Goal: Task Accomplishment & Management: Use online tool/utility

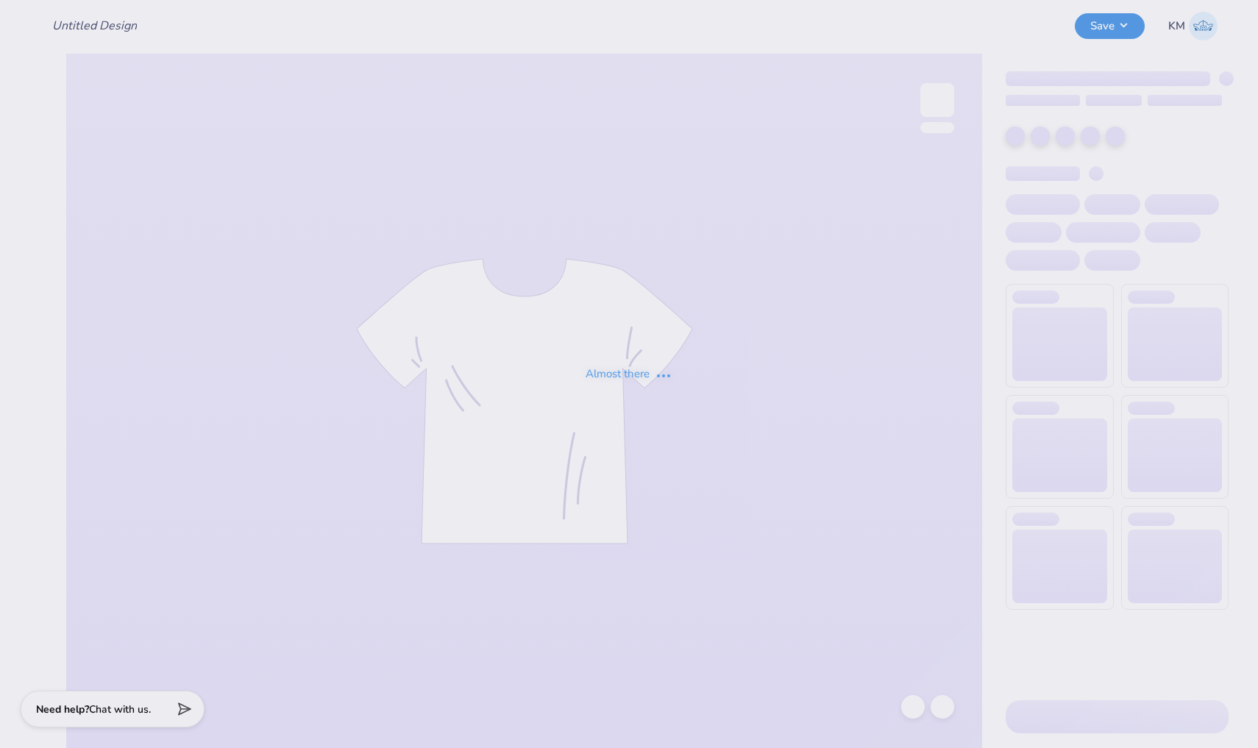
type input "rope bid night"
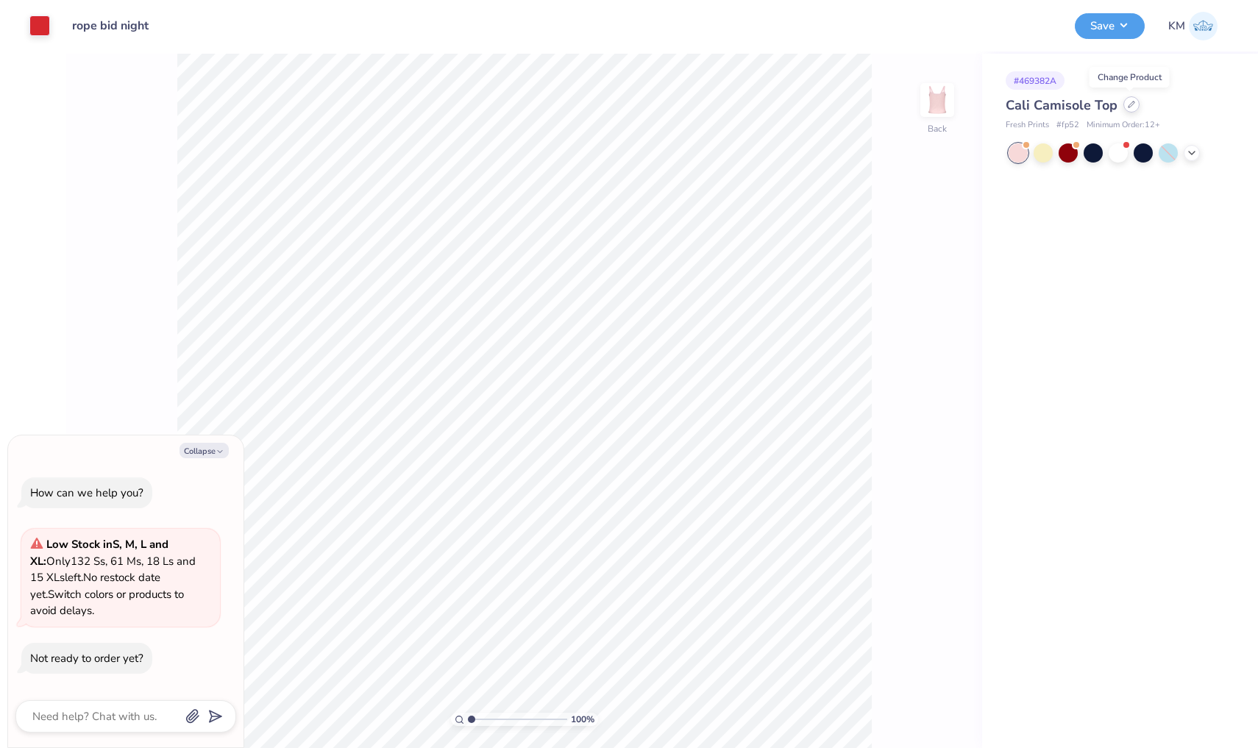
click at [1125, 110] on div at bounding box center [1131, 104] width 16 height 16
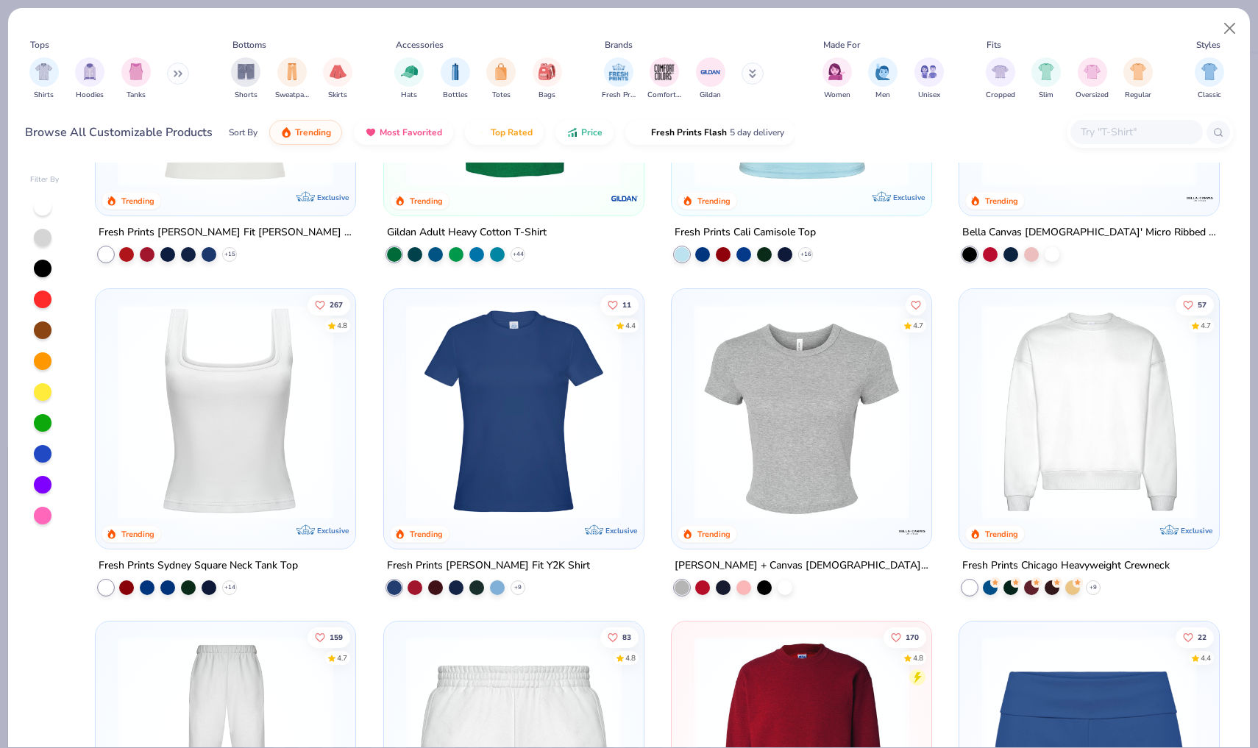
scroll to position [532, 0]
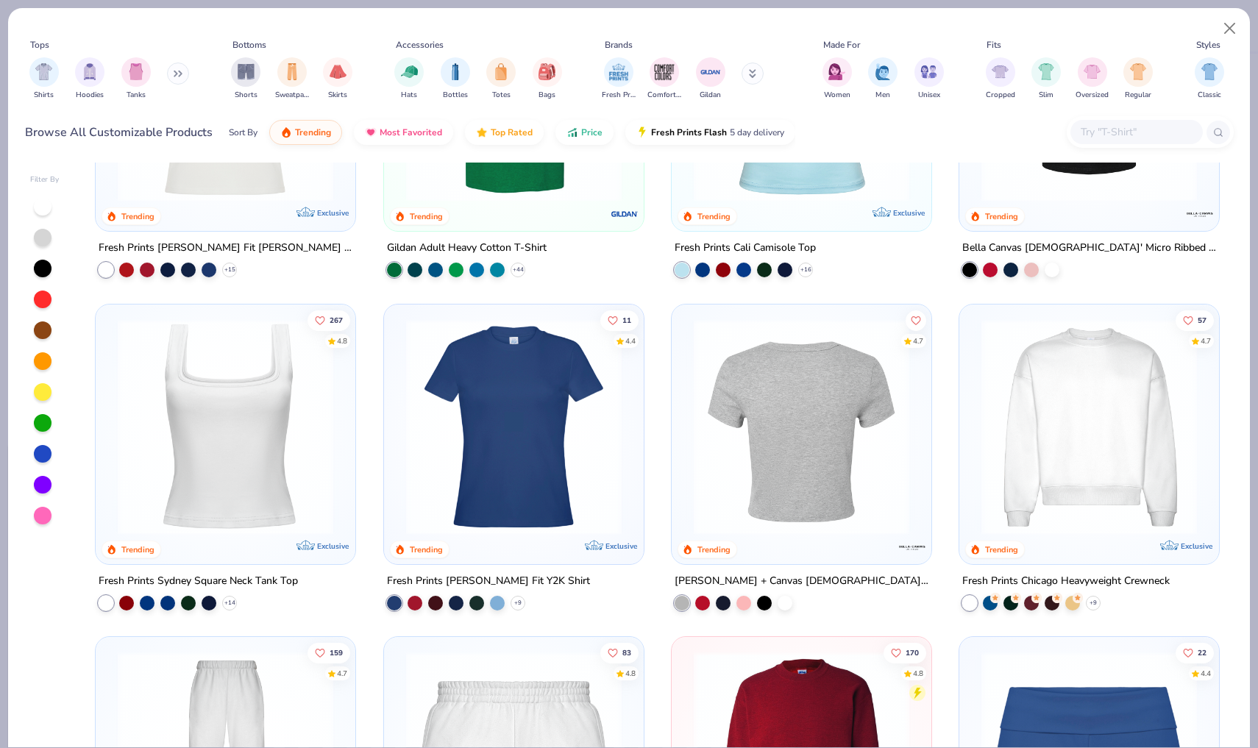
click at [789, 421] on img at bounding box center [801, 427] width 230 height 216
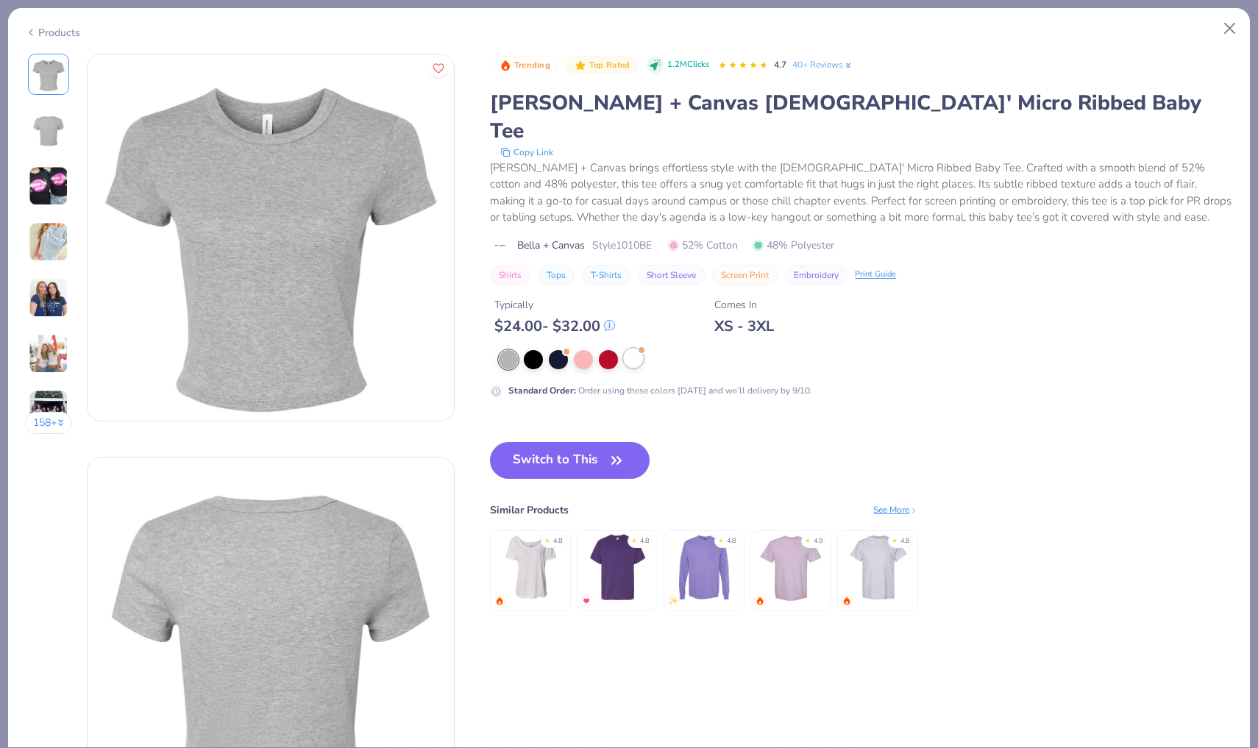
click at [635, 349] on div at bounding box center [633, 358] width 19 height 19
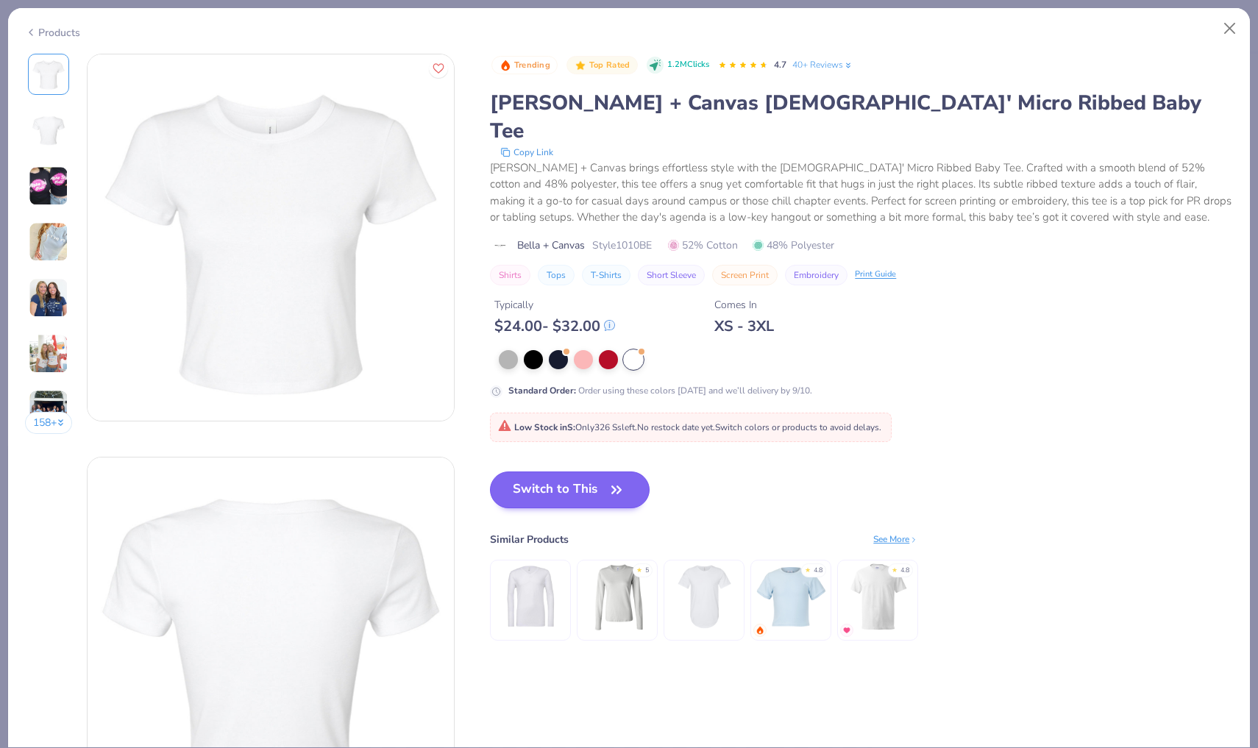
click at [604, 472] on button "Switch to This" at bounding box center [570, 490] width 160 height 37
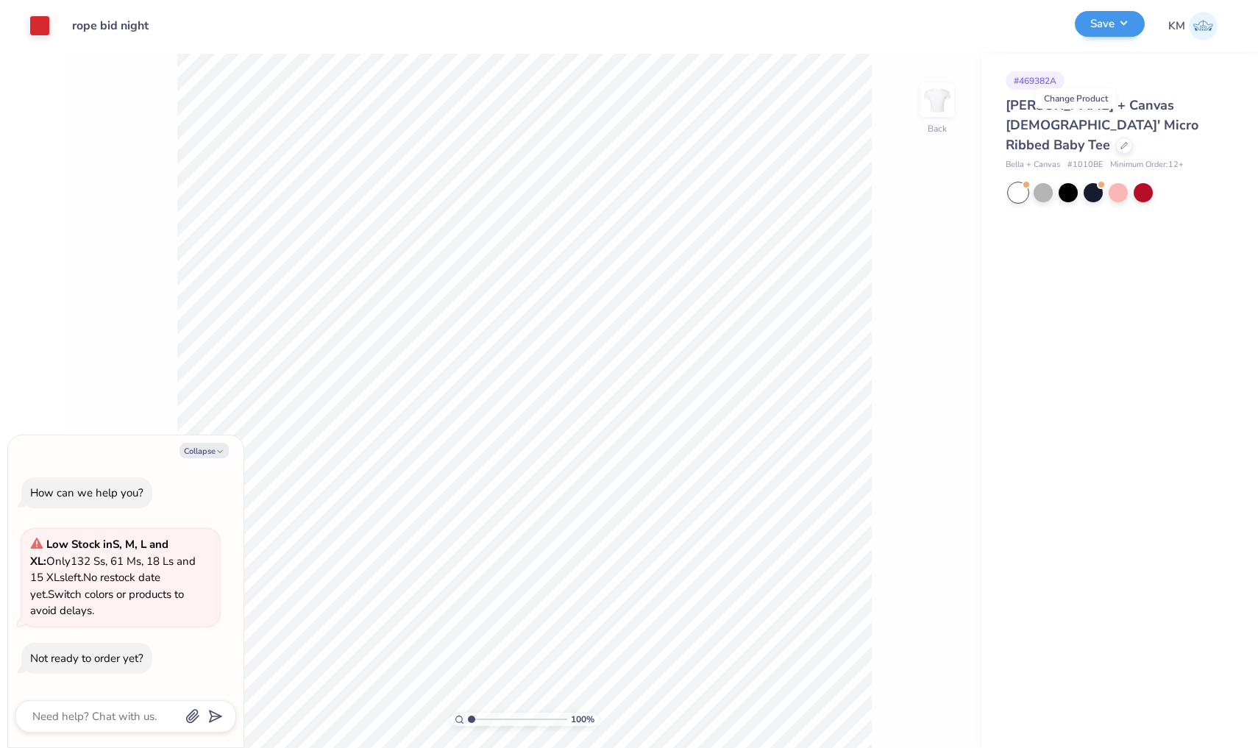
click at [1105, 28] on button "Save" at bounding box center [1110, 24] width 70 height 26
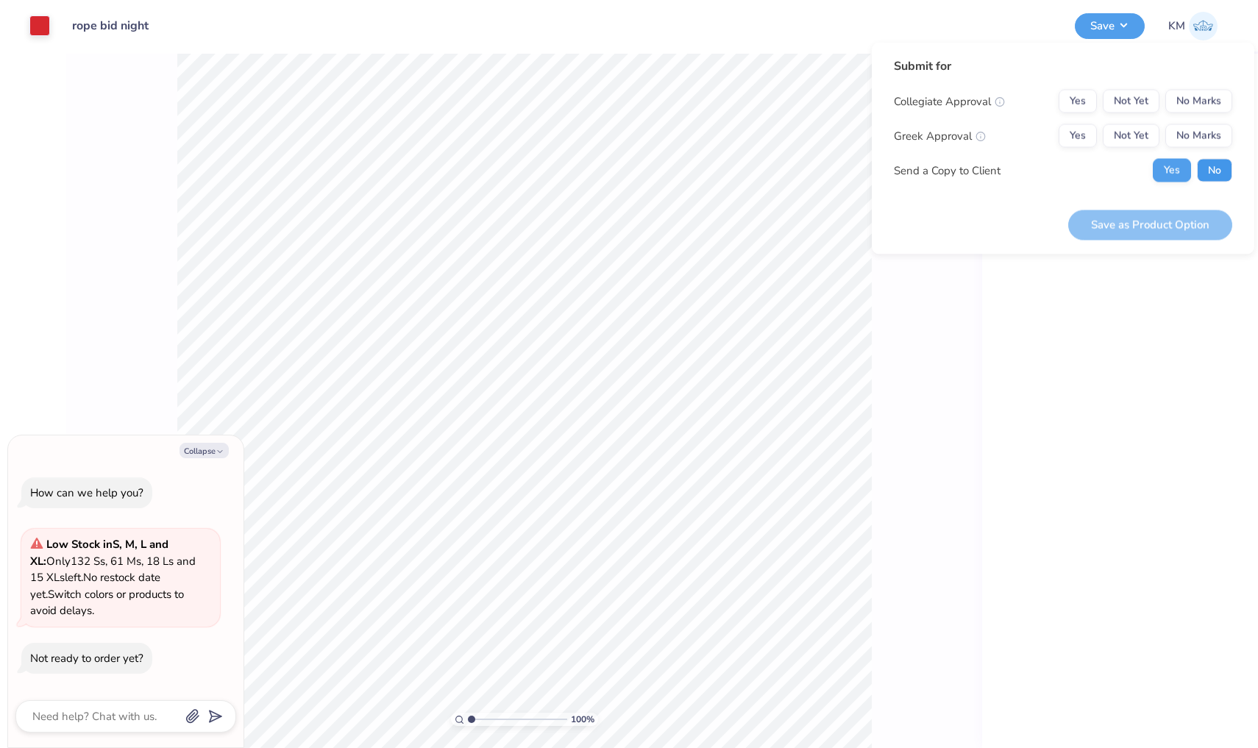
click at [1219, 174] on button "No" at bounding box center [1214, 171] width 35 height 24
click at [1088, 132] on button "Yes" at bounding box center [1078, 136] width 38 height 24
click at [1194, 102] on button "No Marks" at bounding box center [1198, 102] width 67 height 24
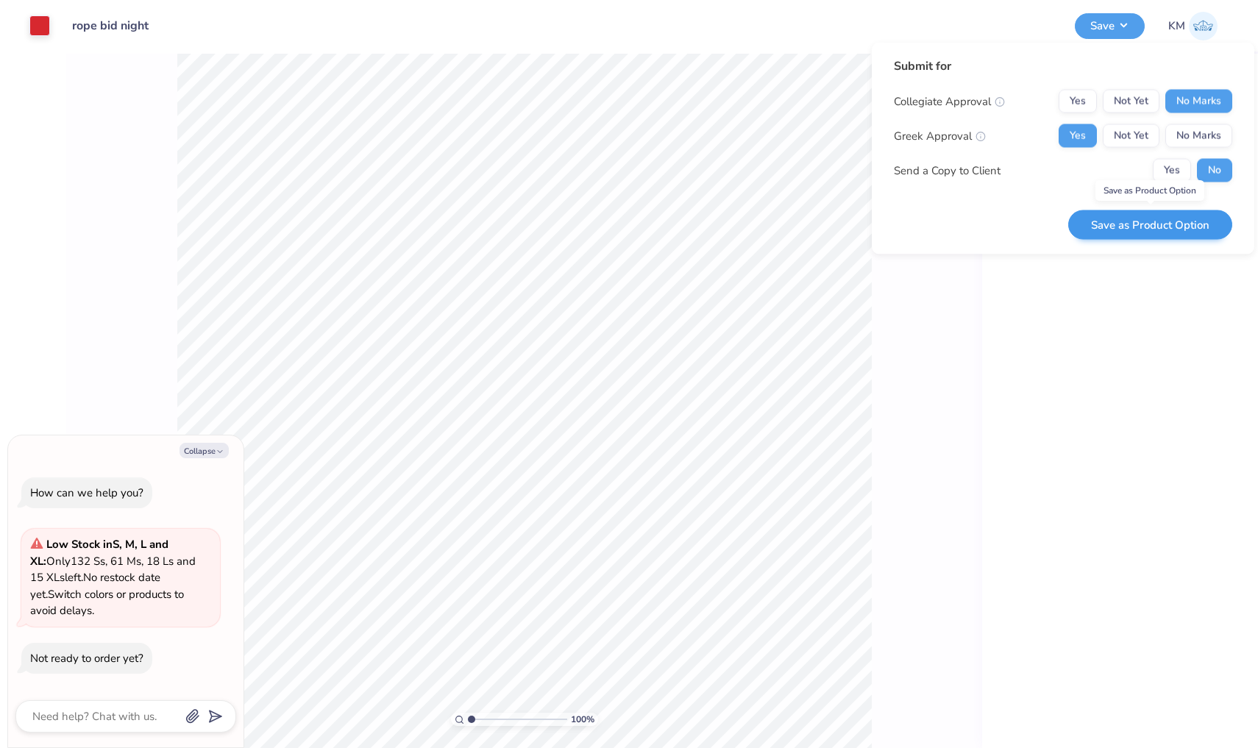
click at [1131, 235] on button "Save as Product Option" at bounding box center [1150, 225] width 164 height 30
click at [1134, 141] on button "Not Yet" at bounding box center [1131, 136] width 57 height 24
click at [1160, 227] on div "Saving..." at bounding box center [1175, 225] width 114 height 30
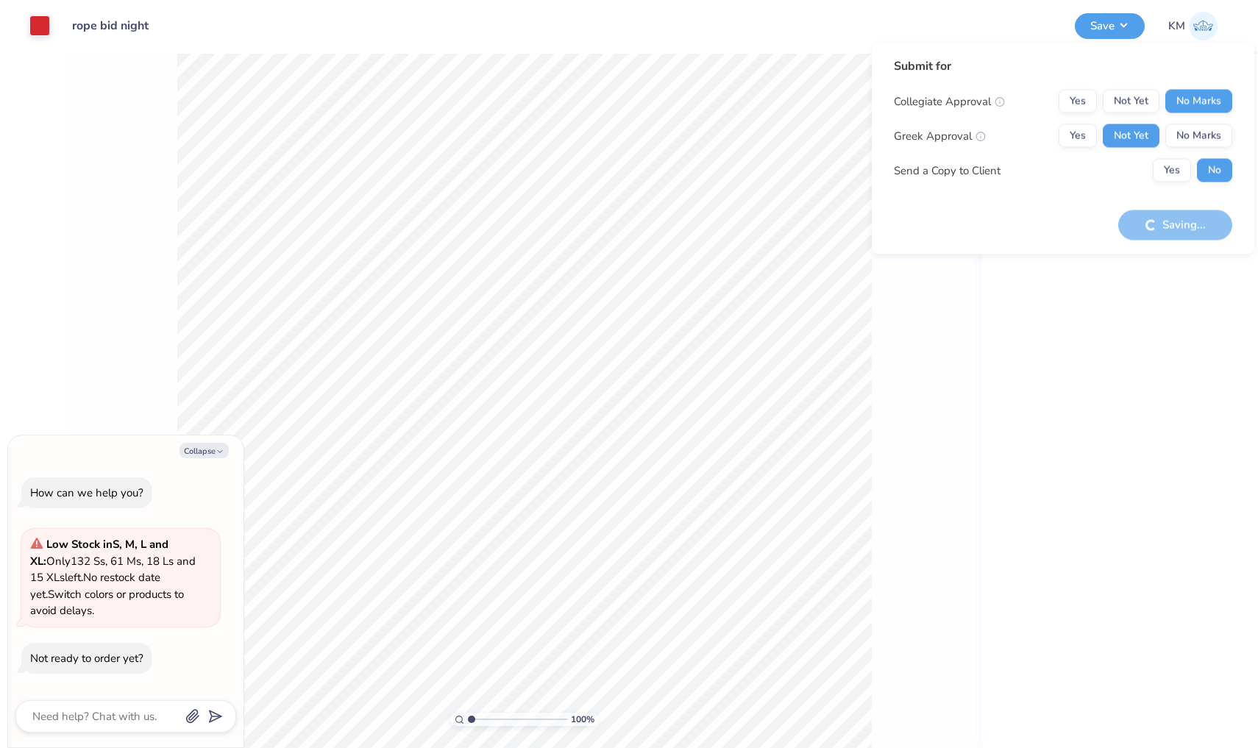
type textarea "x"
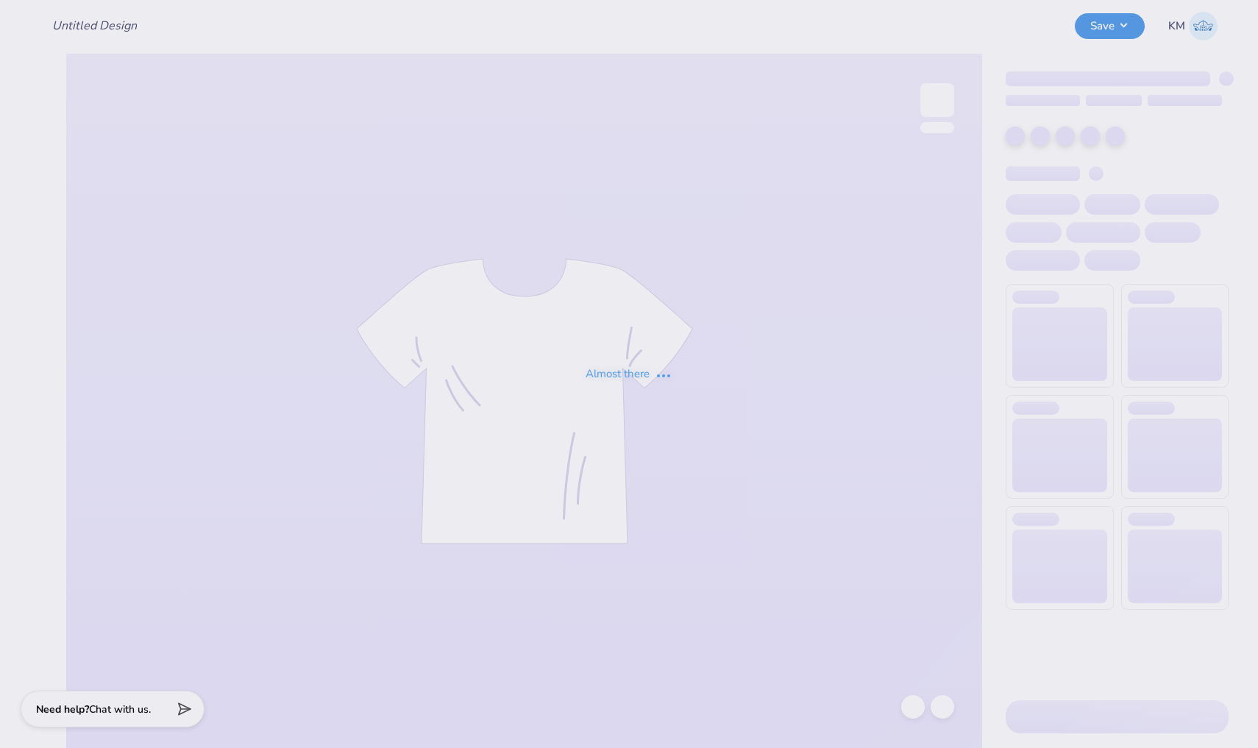
type input "rope bid night"
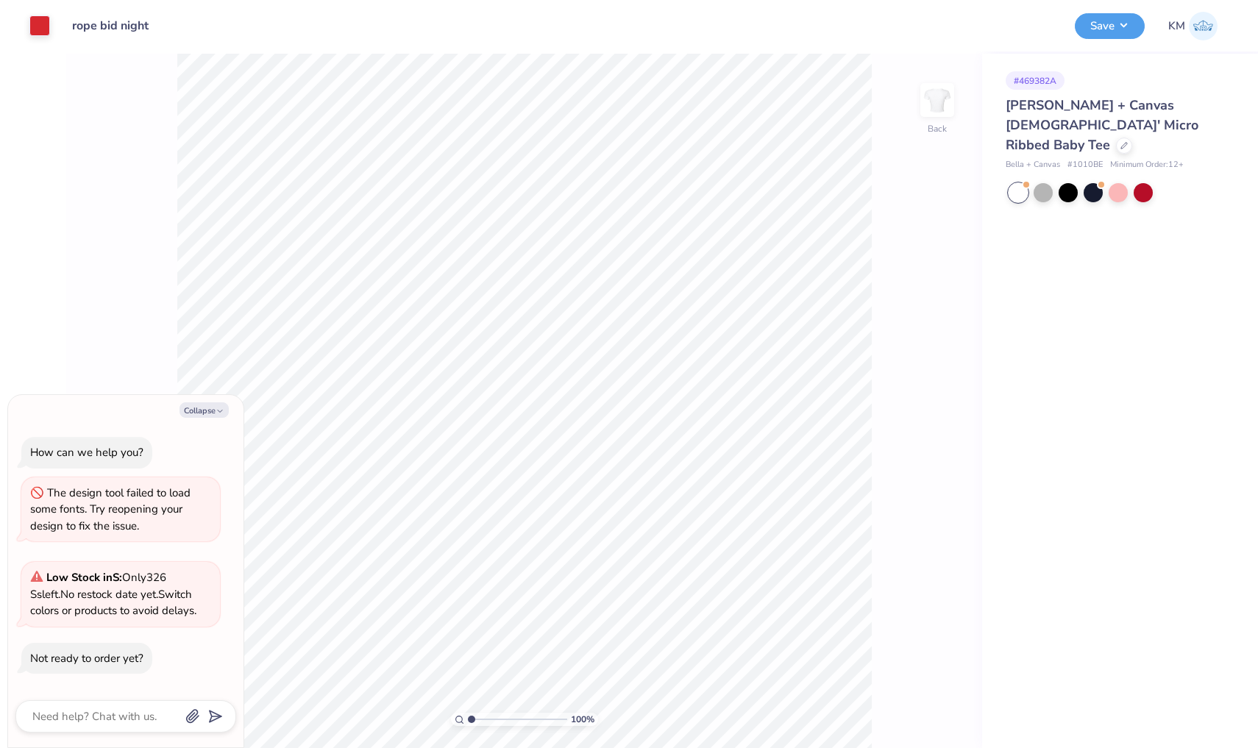
type textarea "x"
